Goal: Find specific page/section: Find specific page/section

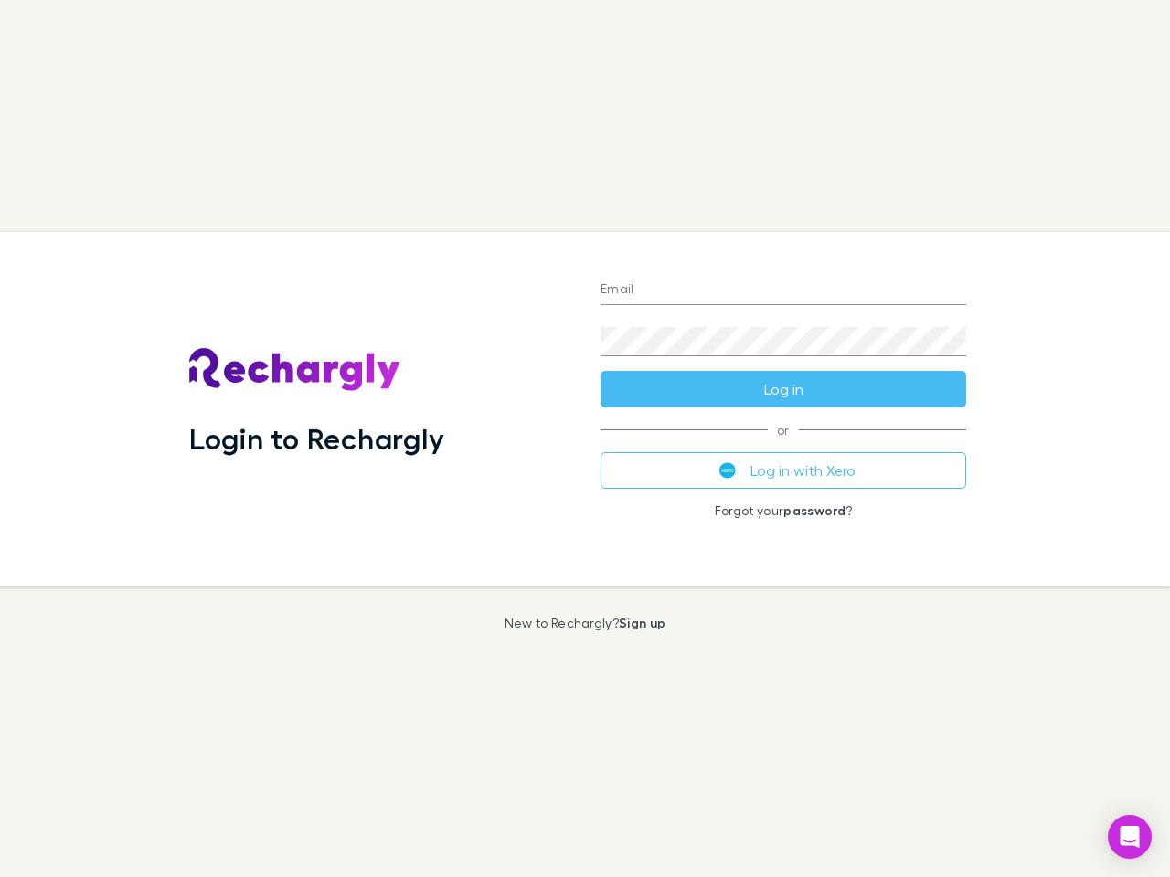
click at [585, 439] on div "Login to Rechargly" at bounding box center [380, 409] width 411 height 355
click at [783, 291] on input "Email" at bounding box center [783, 290] width 366 height 29
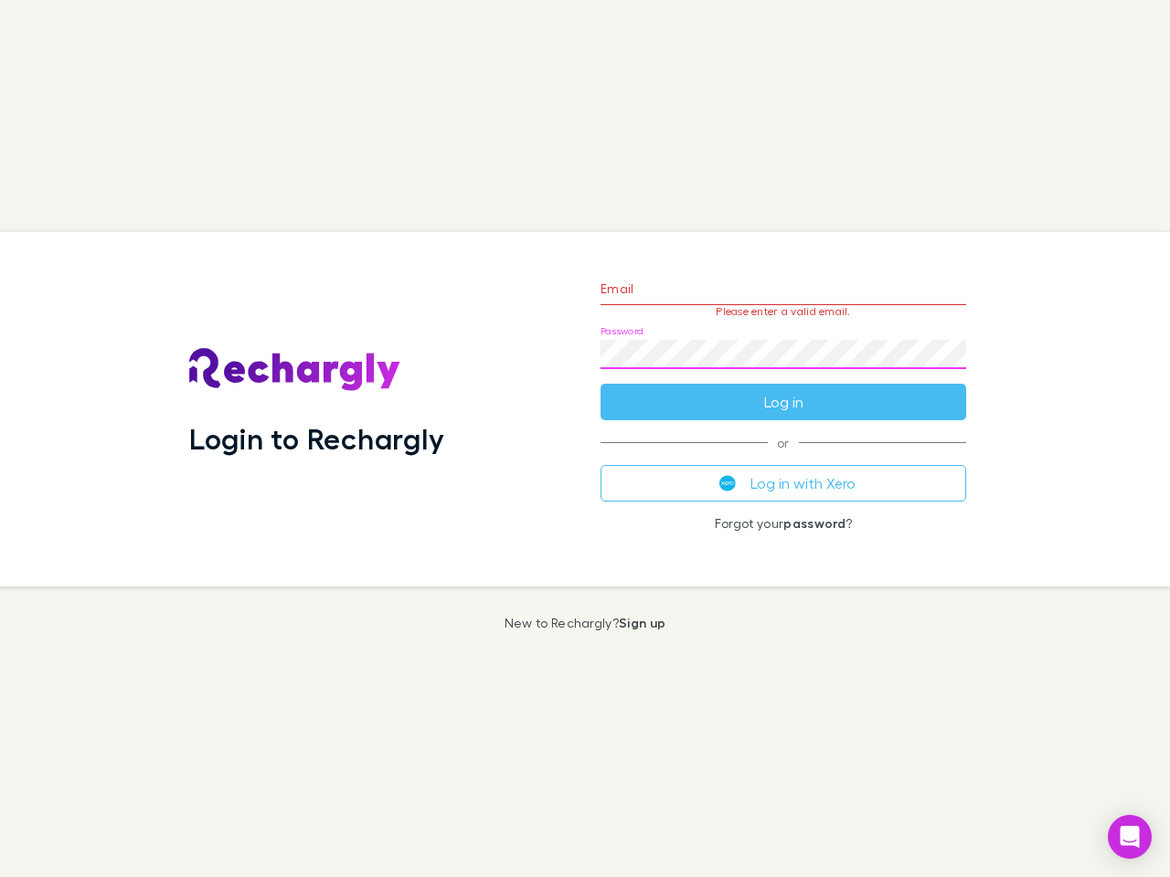
click at [783, 389] on form "Email Please enter a valid email. Password Log in" at bounding box center [783, 340] width 366 height 159
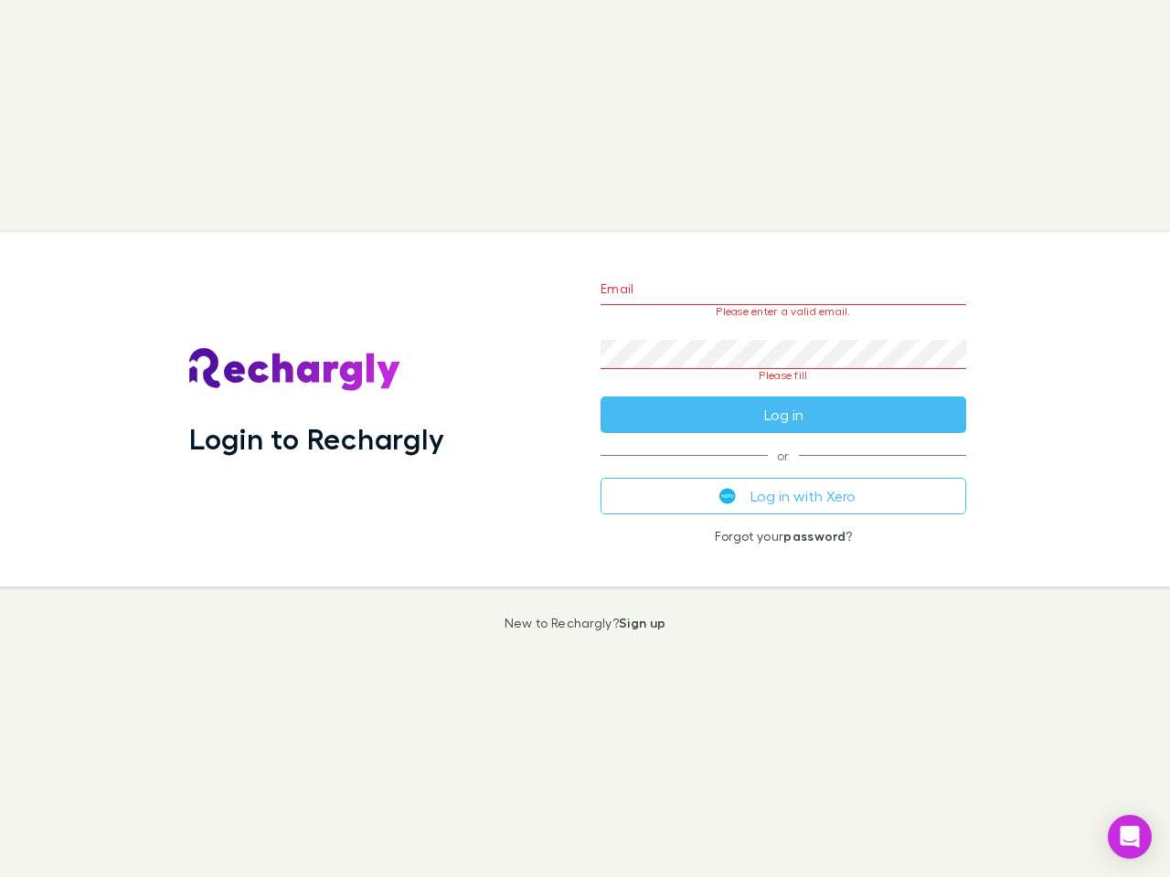
click at [783, 471] on div "Email Please enter a valid email. Password Please fill Log in or Log in with Xe…" at bounding box center [783, 409] width 395 height 355
click at [1129, 837] on icon "Open Intercom Messenger" at bounding box center [1129, 837] width 19 height 22
